Goal: Transaction & Acquisition: Purchase product/service

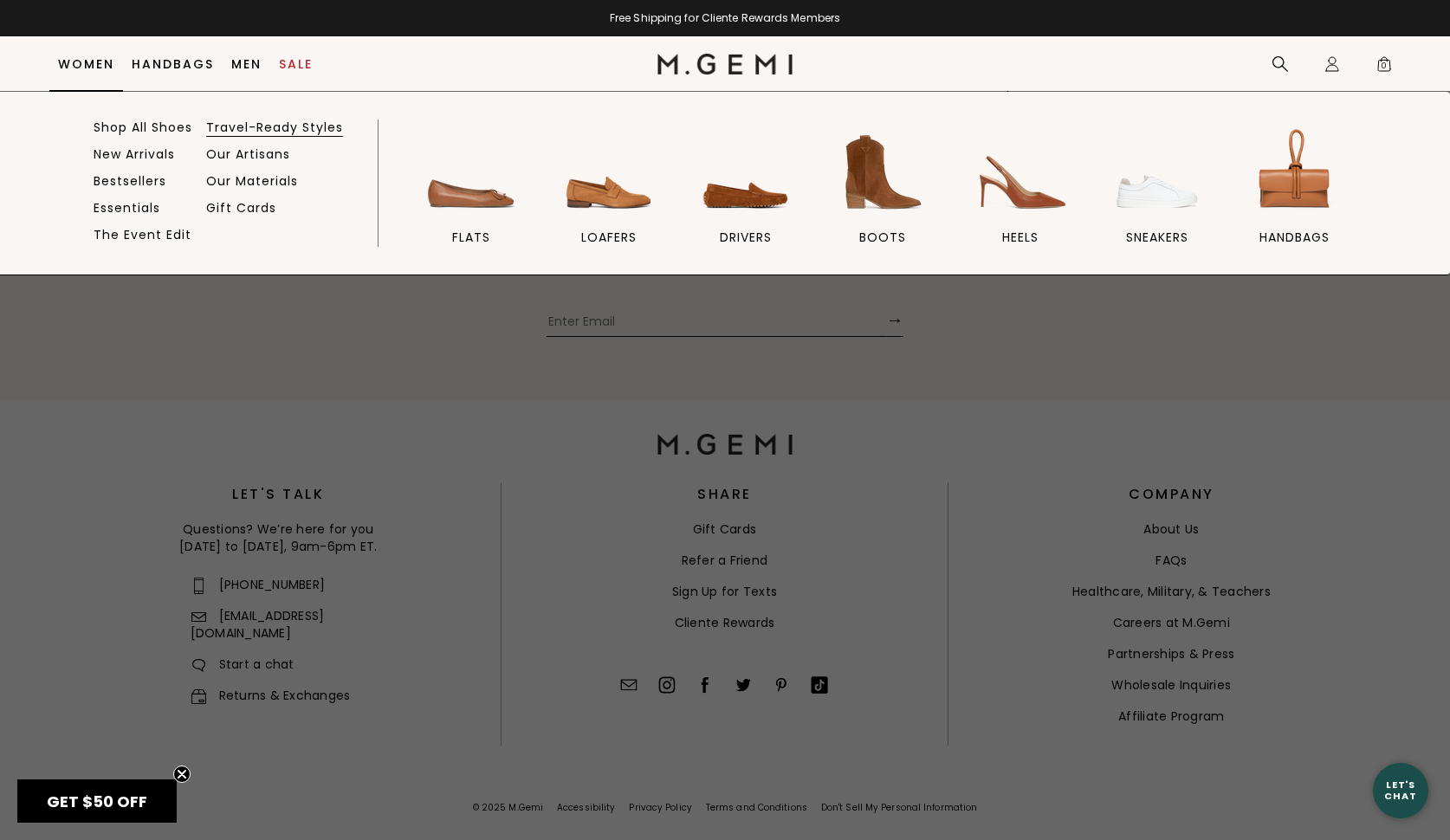
click at [262, 130] on link "Travel-Ready Styles" at bounding box center [274, 127] width 136 height 15
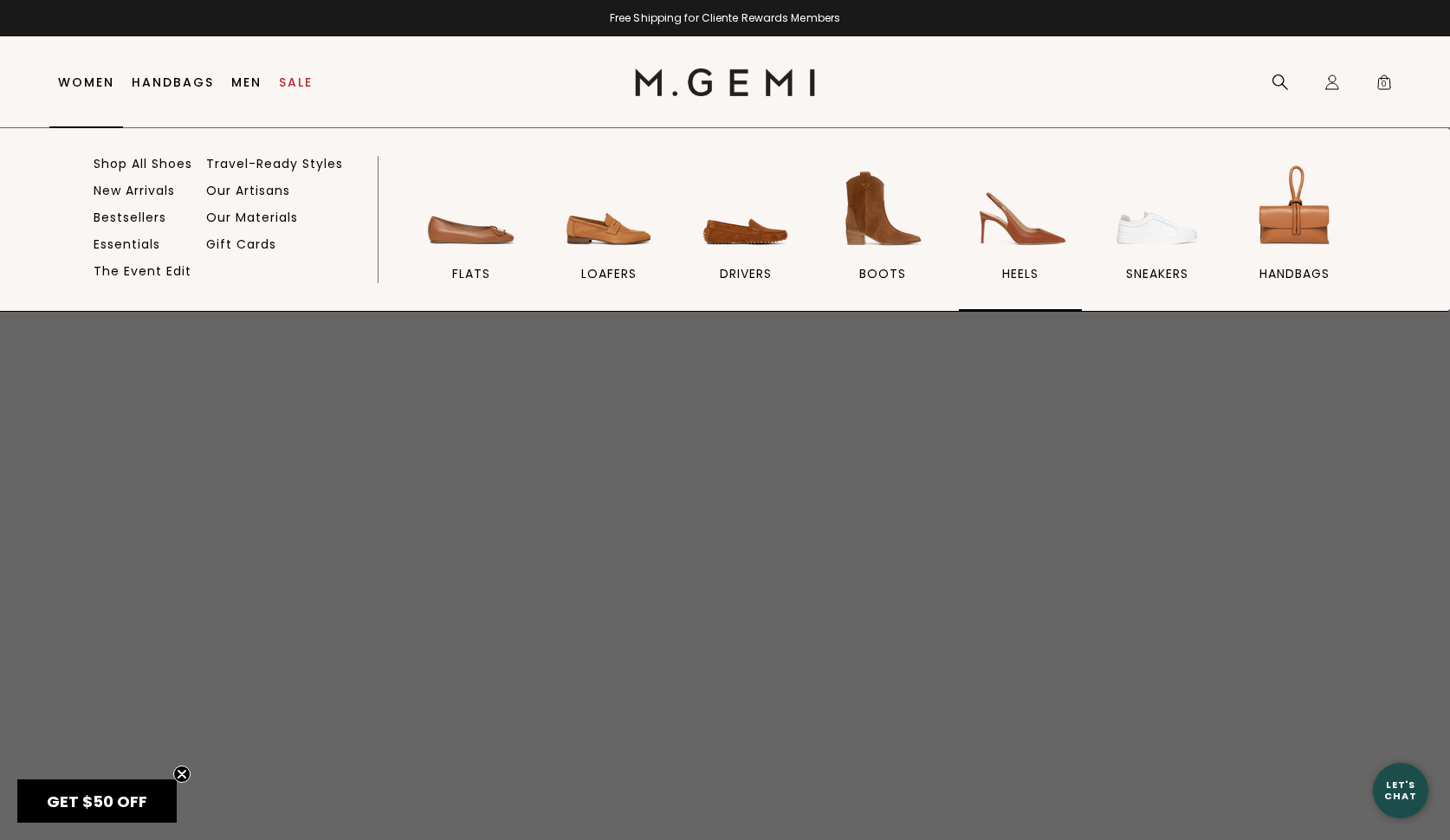
click at [1005, 224] on img at bounding box center [1021, 209] width 97 height 97
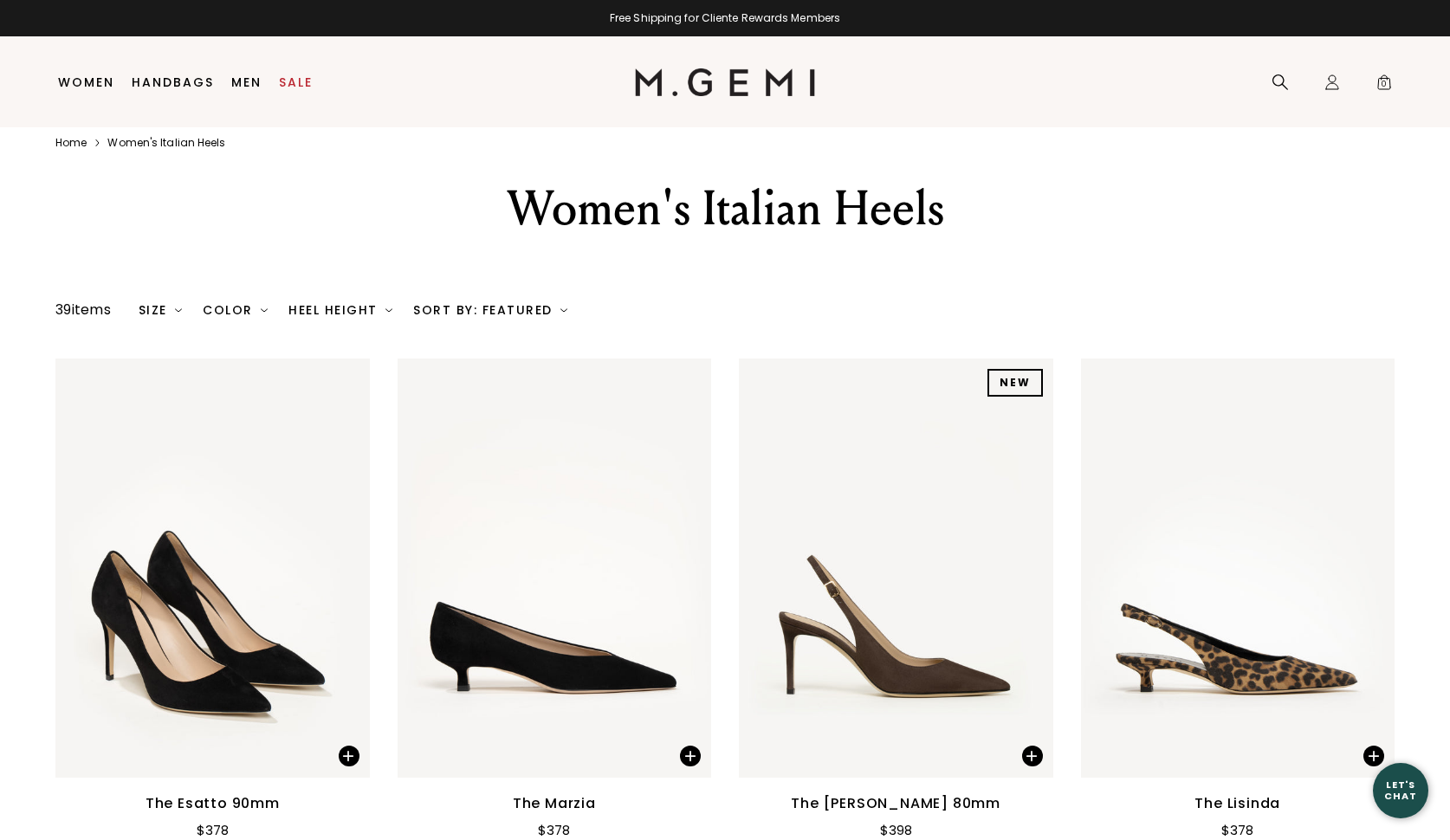
scroll to position [82, 0]
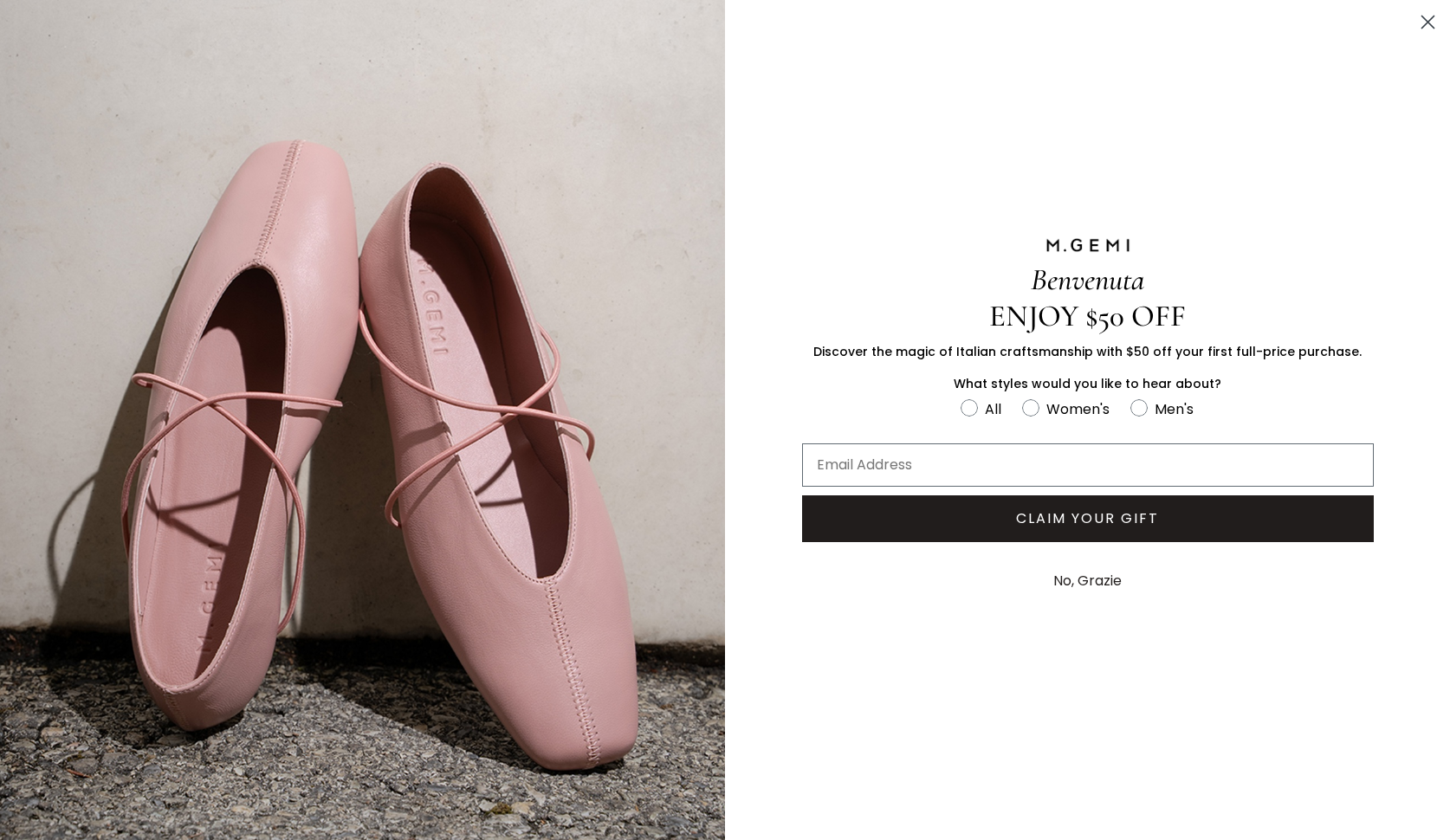
click at [1429, 18] on circle "Close dialog" at bounding box center [1428, 22] width 29 height 29
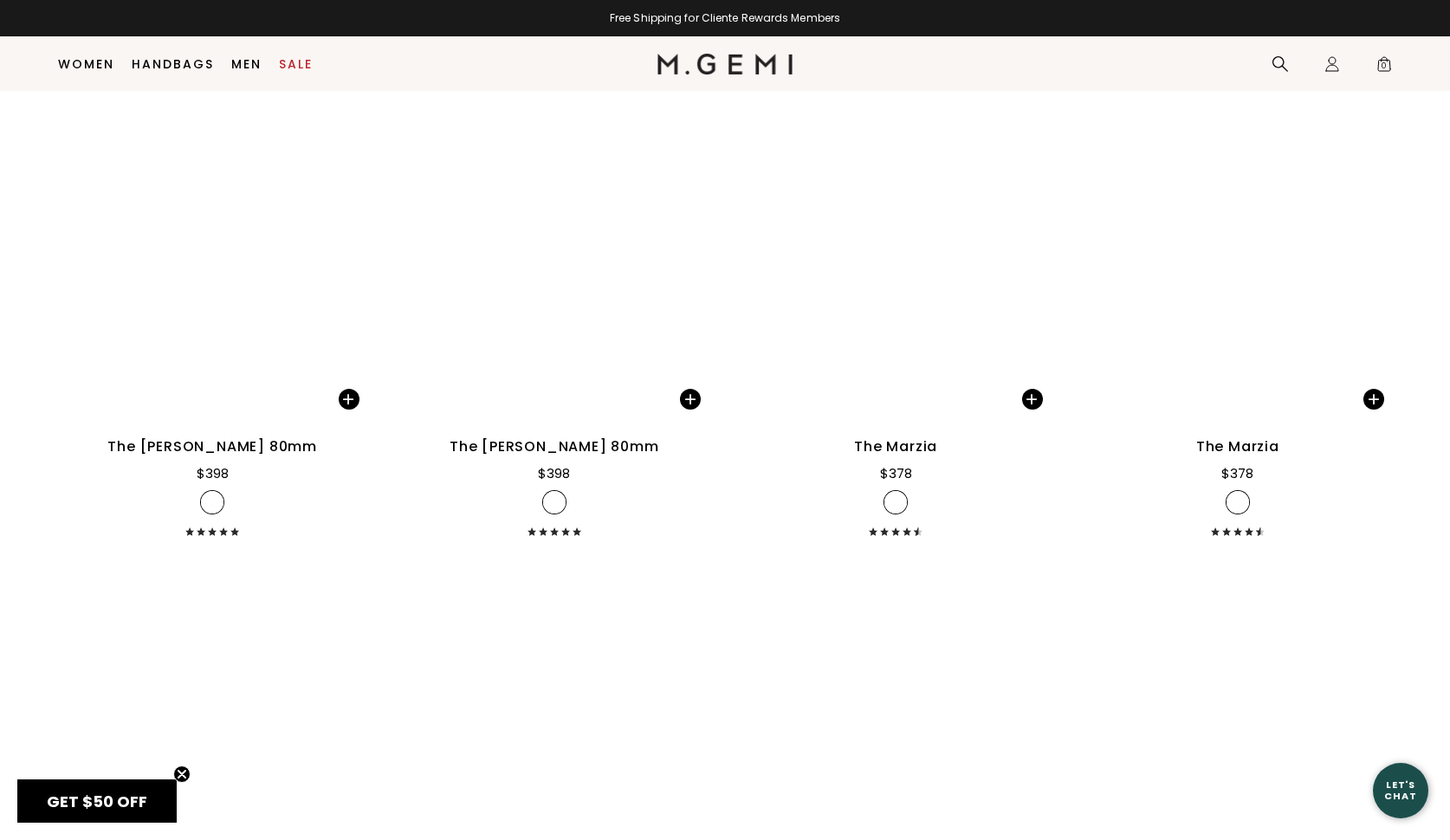
scroll to position [3246, 0]
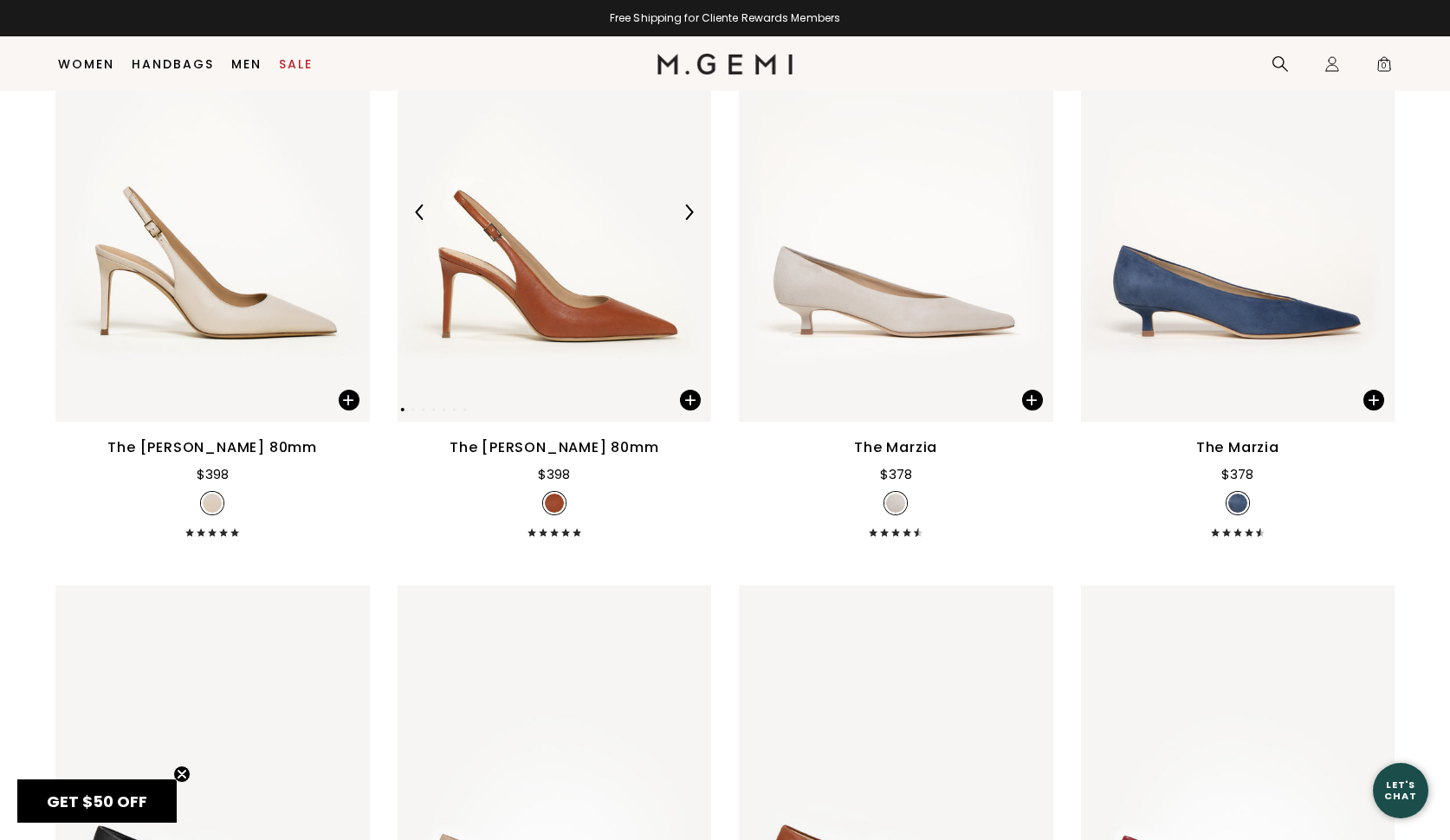
click at [612, 348] on img at bounding box center [555, 213] width 315 height 420
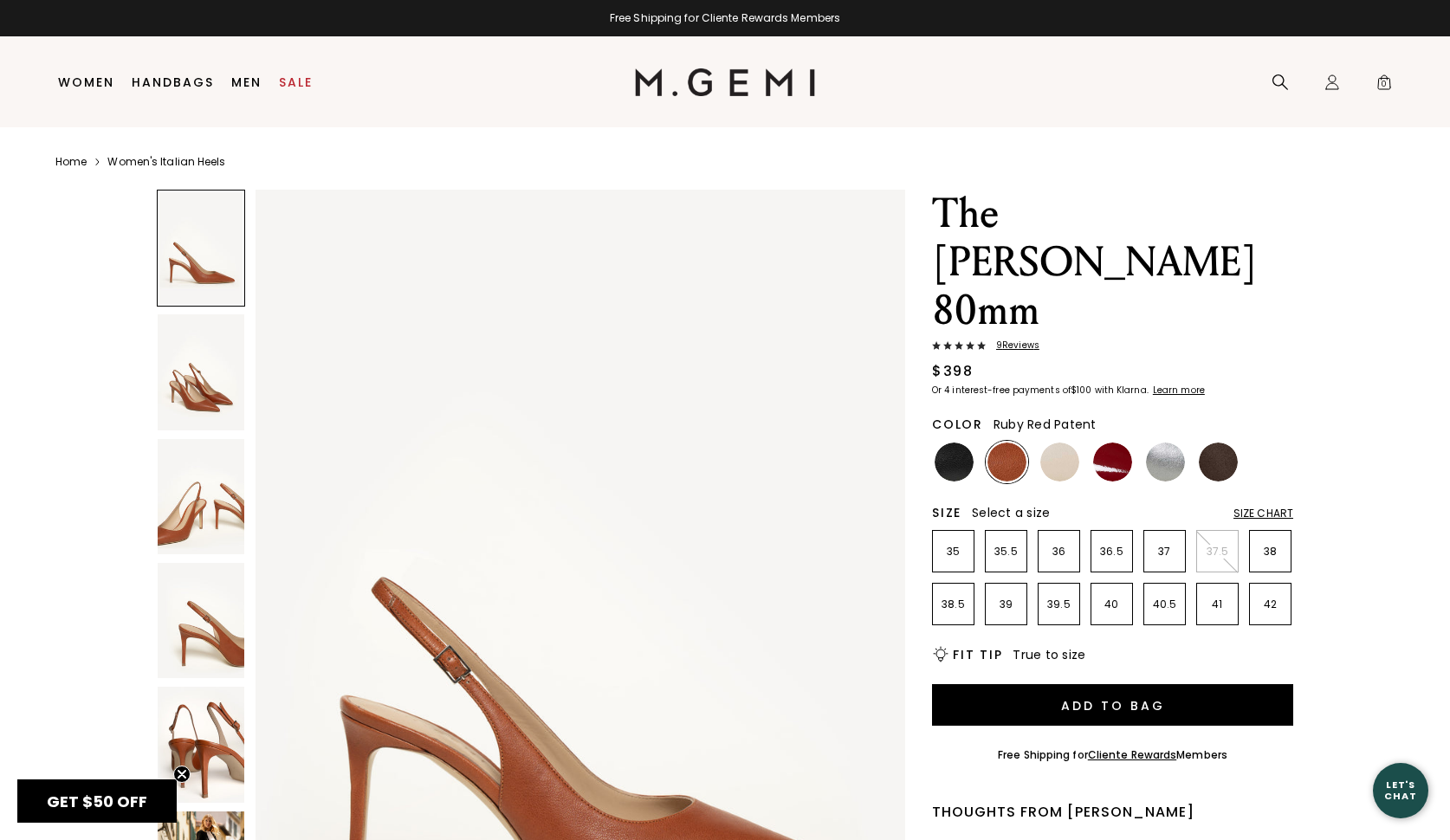
click at [1117, 442] on img at bounding box center [1112, 461] width 39 height 39
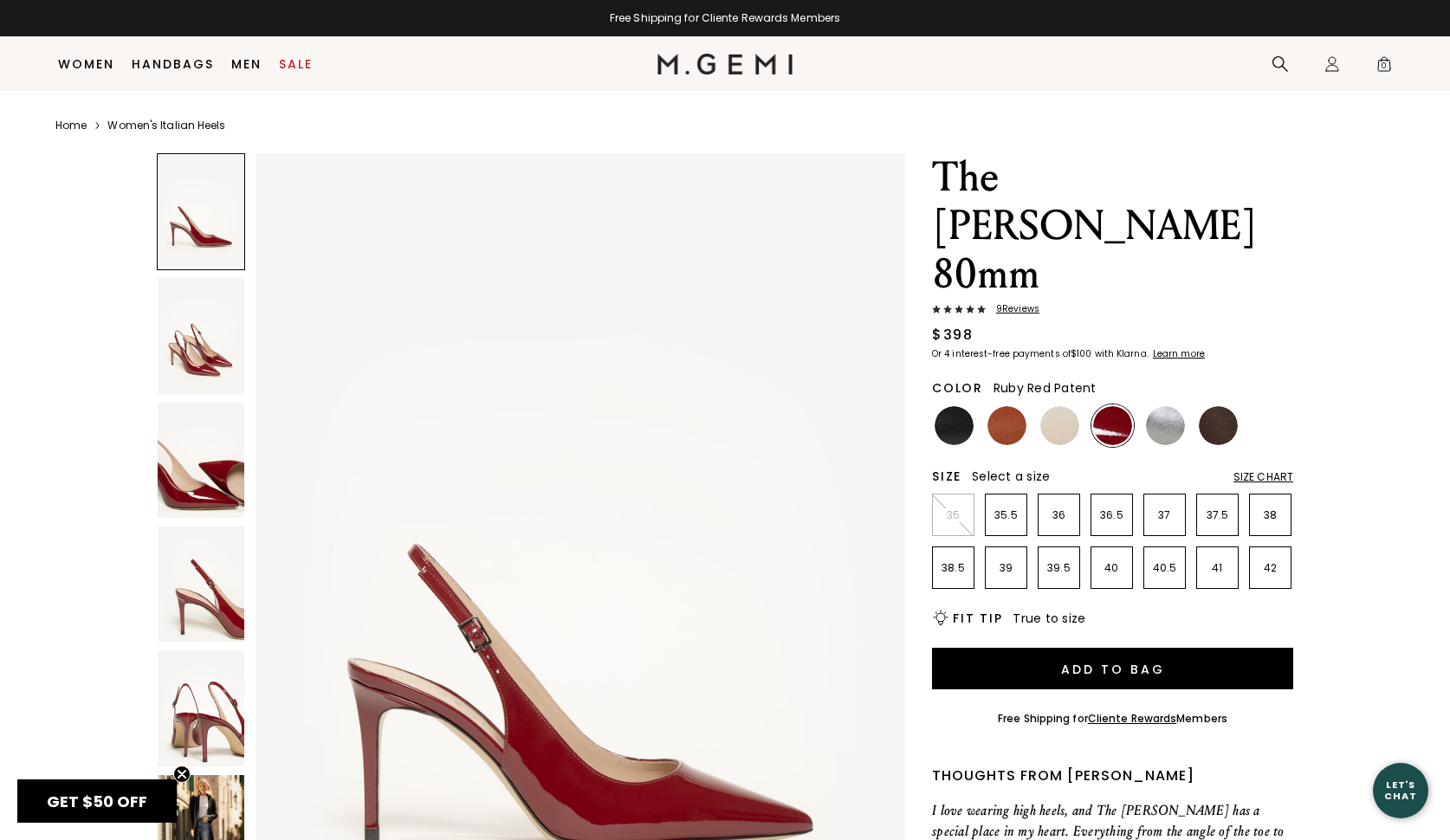
scroll to position [222, 0]
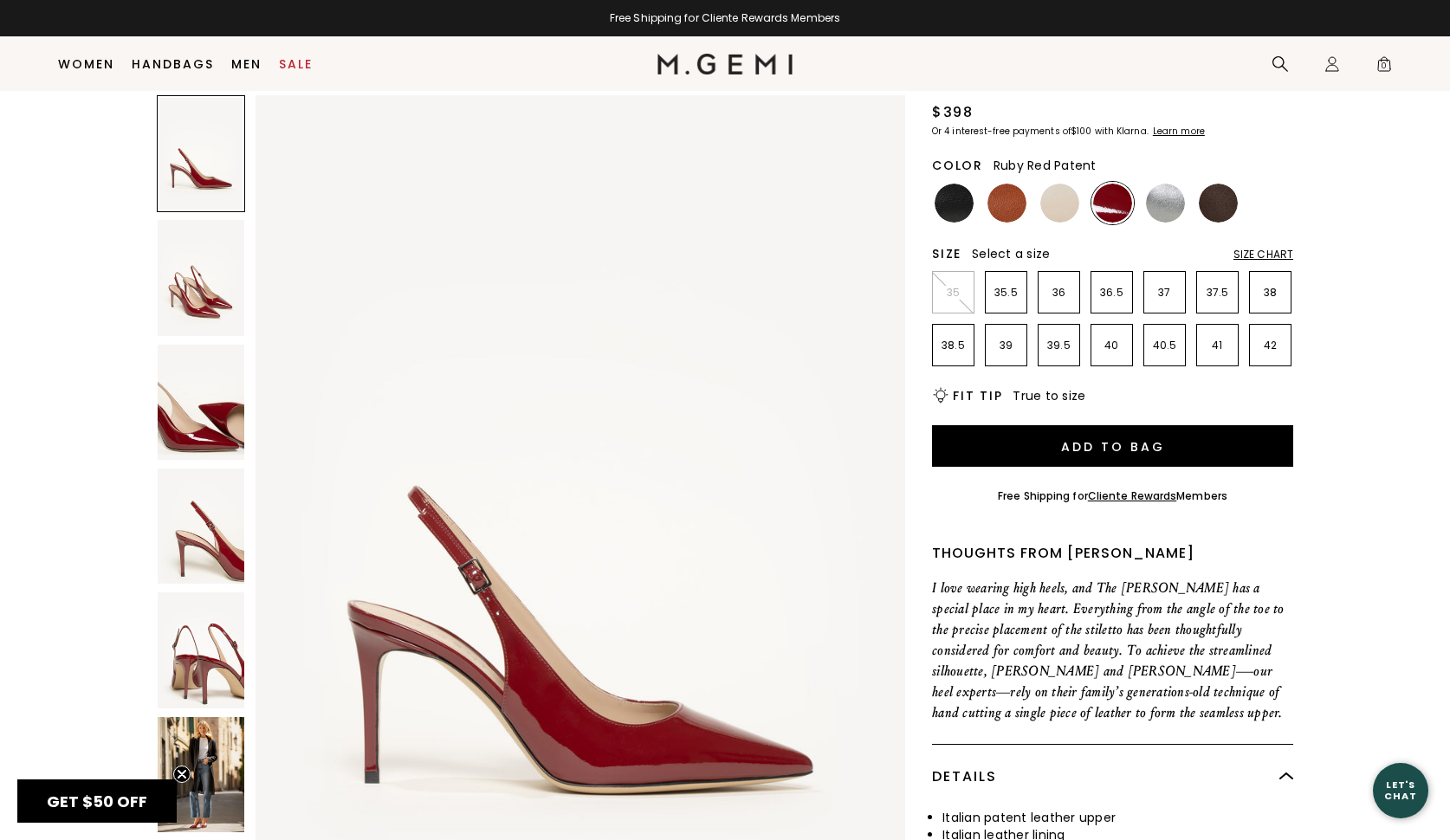
click at [214, 777] on img at bounding box center [200, 774] width 87 height 115
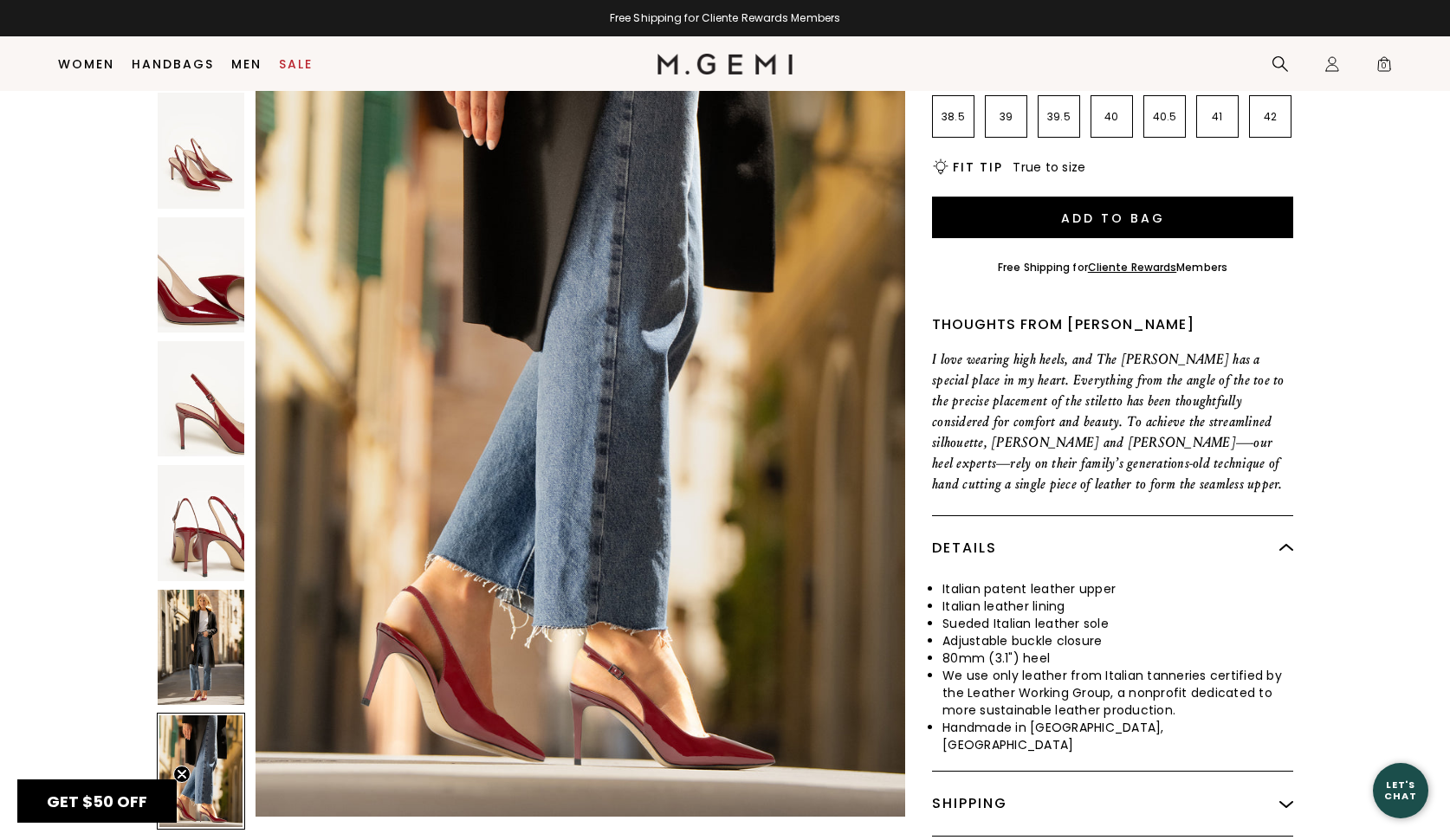
scroll to position [453, 0]
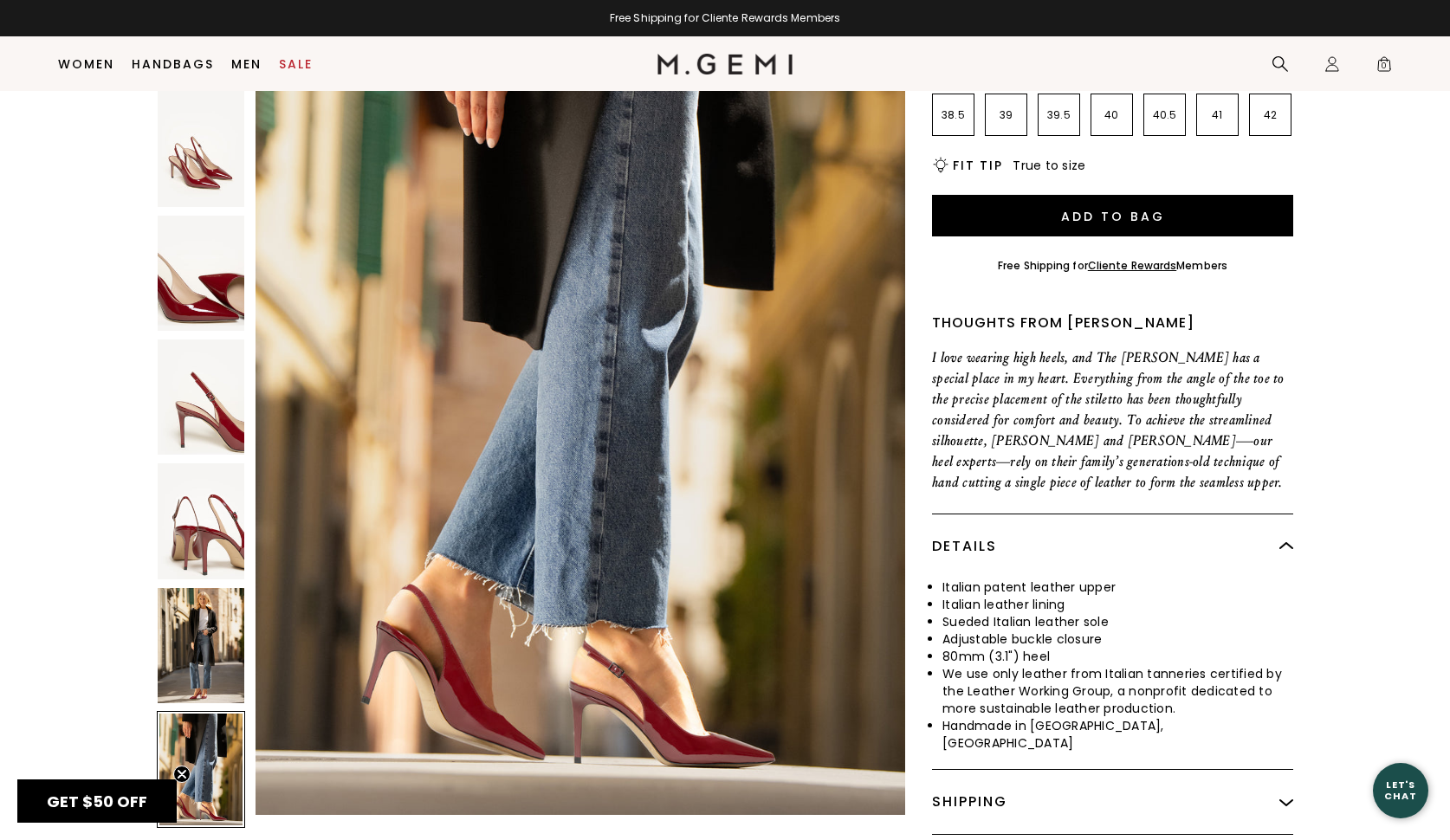
click at [208, 711] on div at bounding box center [200, 769] width 89 height 117
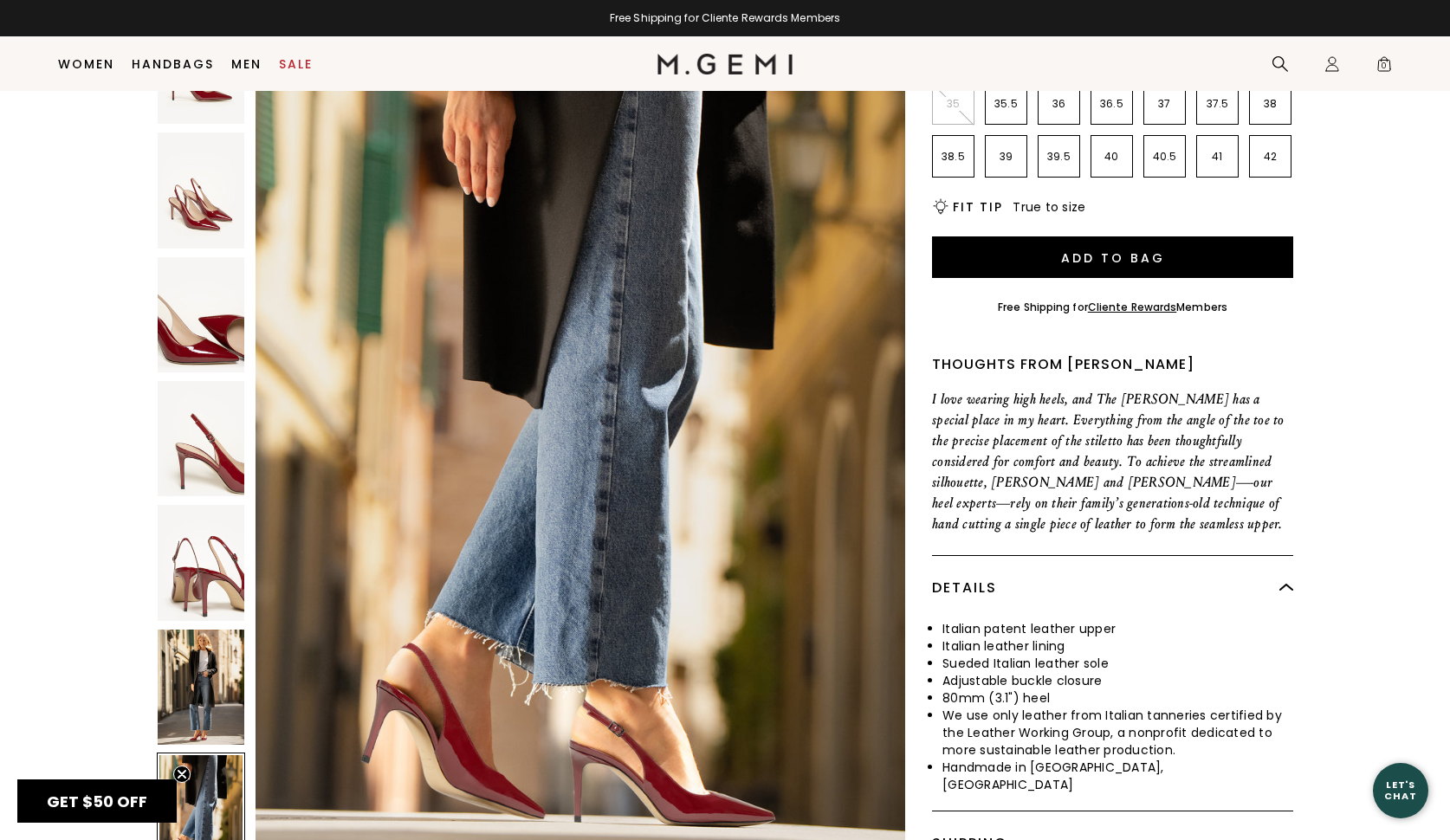
scroll to position [412, 0]
click at [294, 61] on link "Sale" at bounding box center [295, 64] width 33 height 14
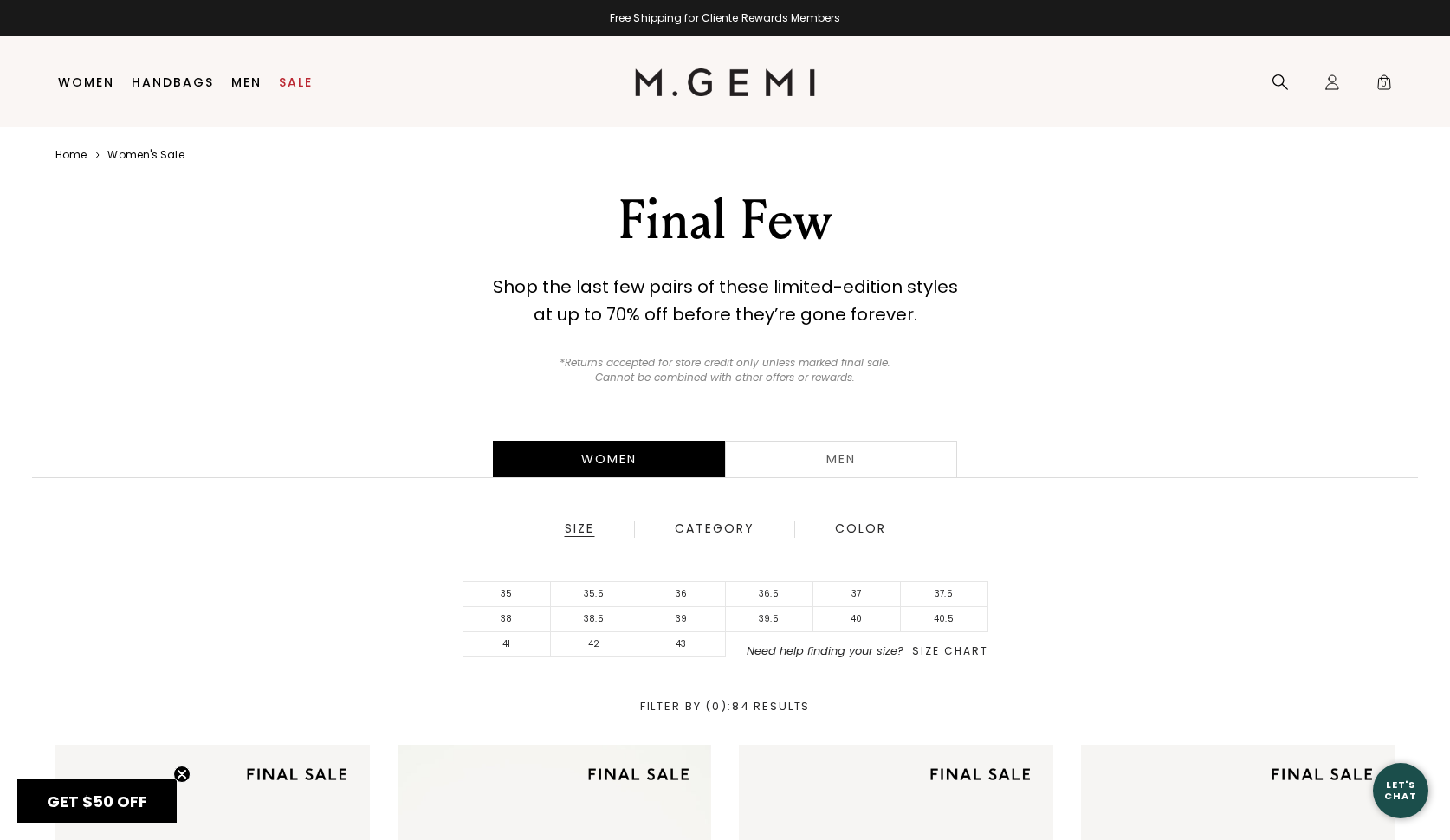
drag, startPoint x: 500, startPoint y: 623, endPoint x: 738, endPoint y: 478, distance: 278.7
click at [501, 623] on li "38" at bounding box center [508, 620] width 88 height 25
